Goal: Information Seeking & Learning: Compare options

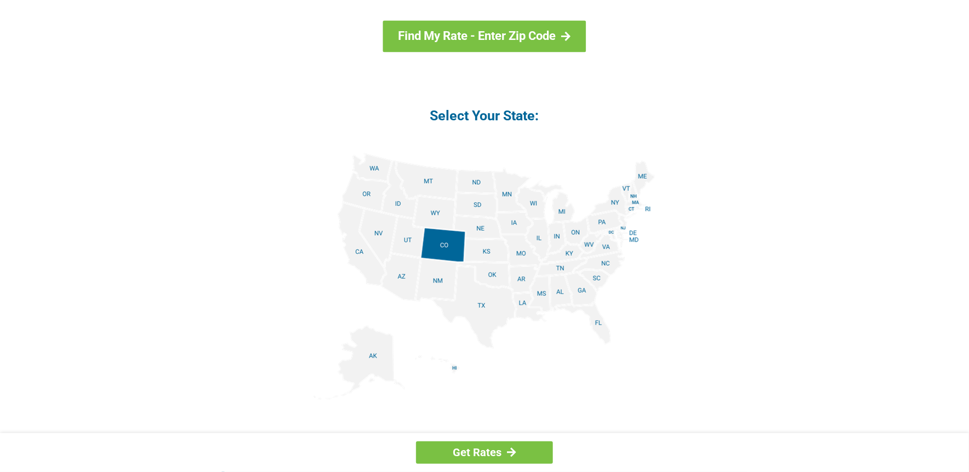
scroll to position [1216, 0]
click at [357, 253] on img at bounding box center [485, 275] width 342 height 247
